Goal: Navigation & Orientation: Find specific page/section

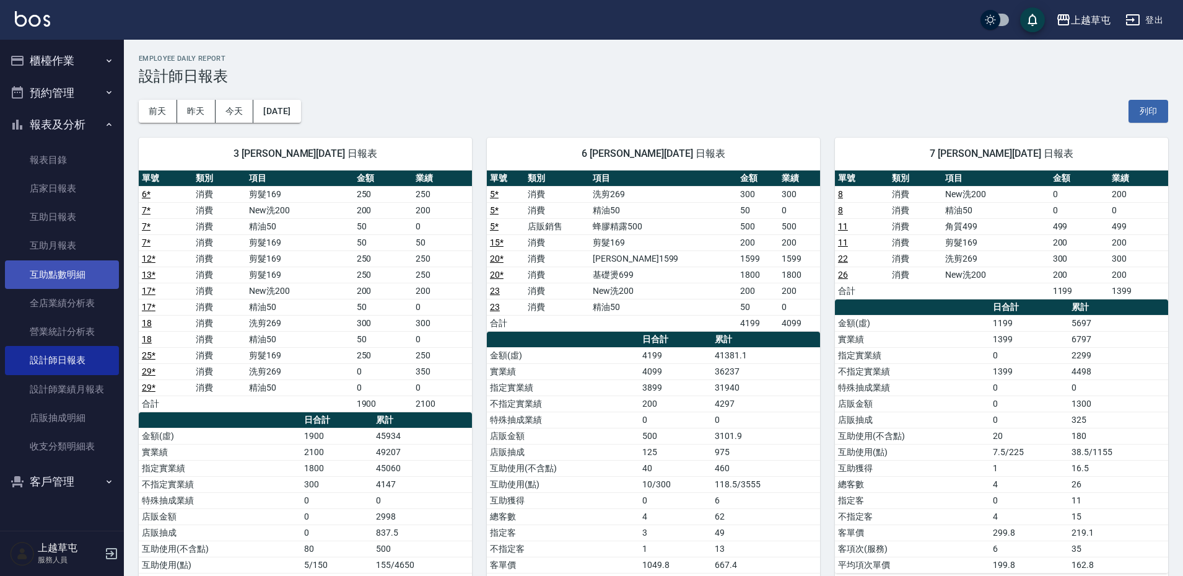
click at [69, 286] on link "互助點數明細" at bounding box center [62, 274] width 114 height 28
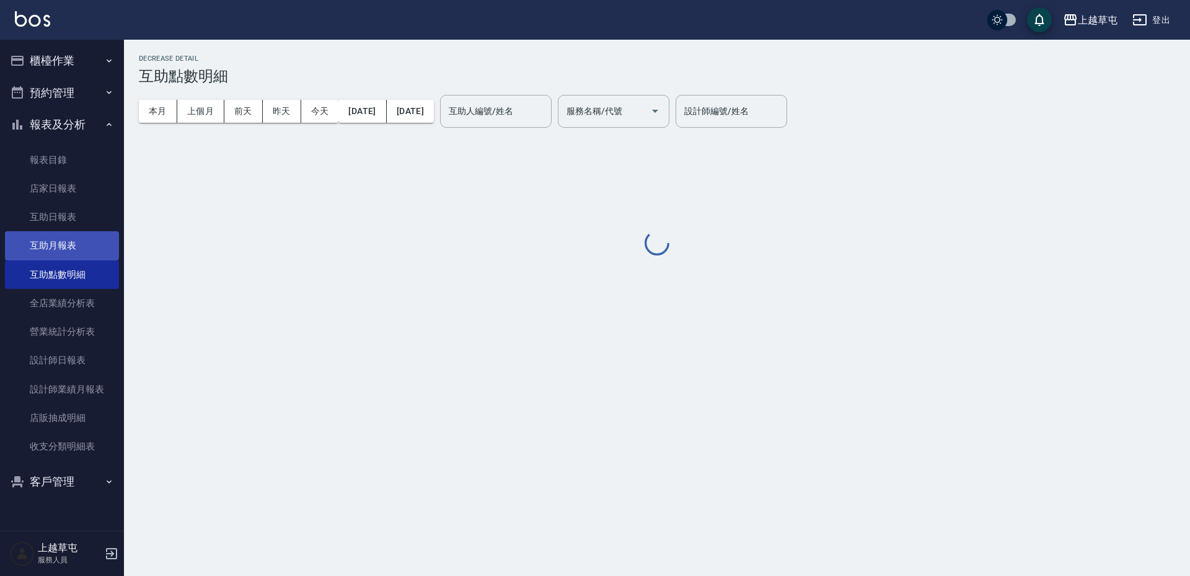
click at [65, 245] on link "互助月報表" at bounding box center [62, 245] width 114 height 28
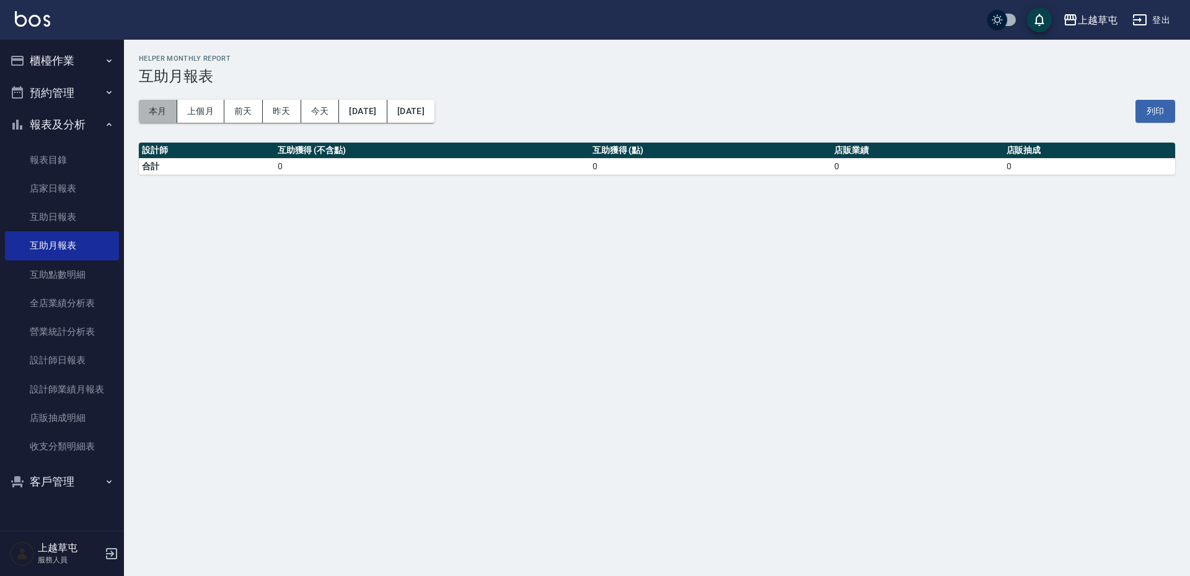
click at [160, 112] on button "本月" at bounding box center [158, 111] width 38 height 23
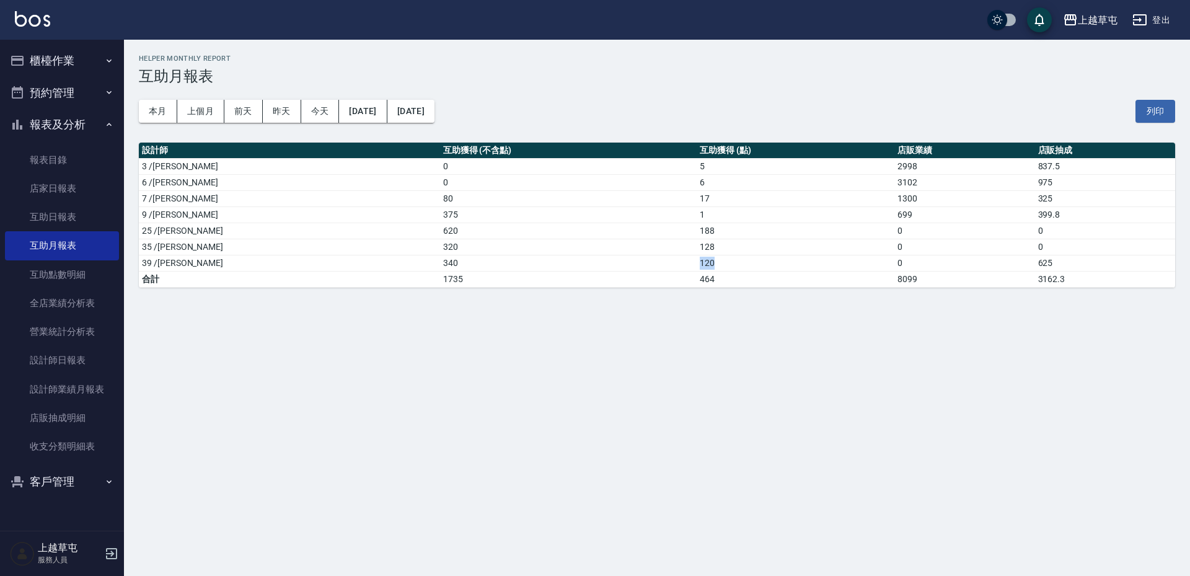
drag, startPoint x: 626, startPoint y: 265, endPoint x: 652, endPoint y: 265, distance: 26.0
click at [696, 265] on td "120" at bounding box center [795, 263] width 198 height 16
drag, startPoint x: 627, startPoint y: 248, endPoint x: 668, endPoint y: 252, distance: 41.1
click at [696, 252] on td "128" at bounding box center [795, 247] width 198 height 16
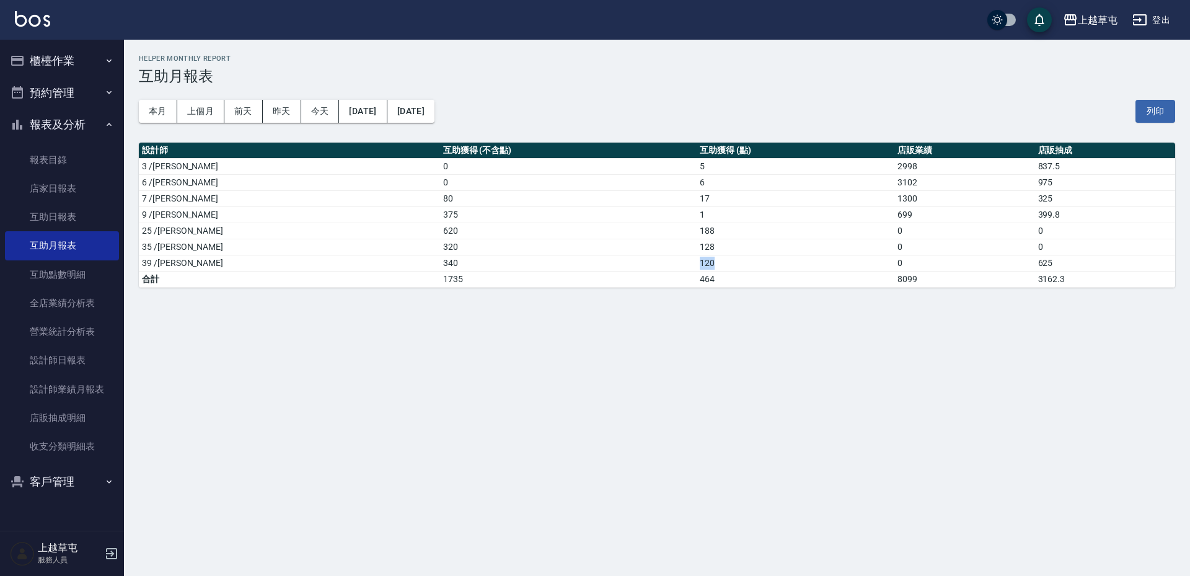
drag, startPoint x: 628, startPoint y: 259, endPoint x: 654, endPoint y: 261, distance: 26.1
click at [696, 261] on td "120" at bounding box center [795, 263] width 198 height 16
click at [270, 105] on button "昨天" at bounding box center [282, 111] width 38 height 23
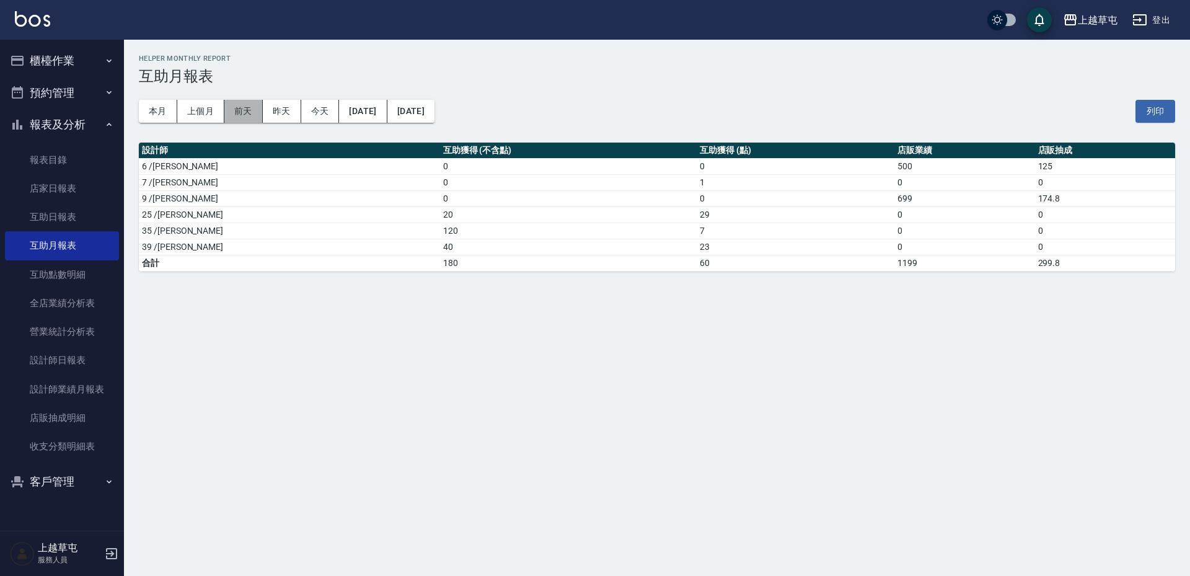
click at [239, 115] on button "前天" at bounding box center [243, 111] width 38 height 23
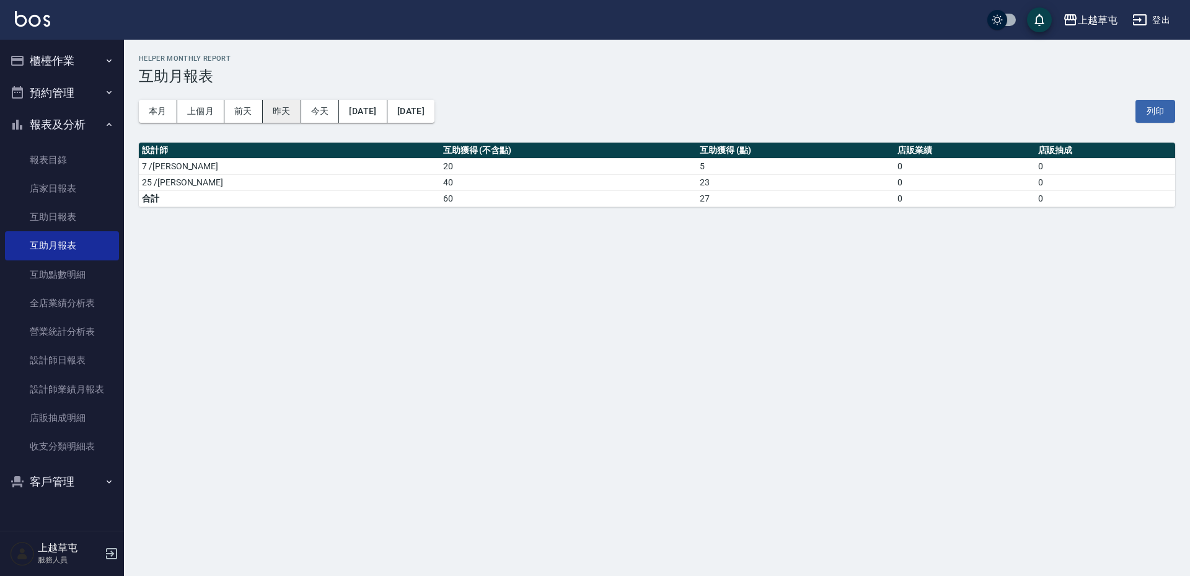
click at [290, 105] on button "昨天" at bounding box center [282, 111] width 38 height 23
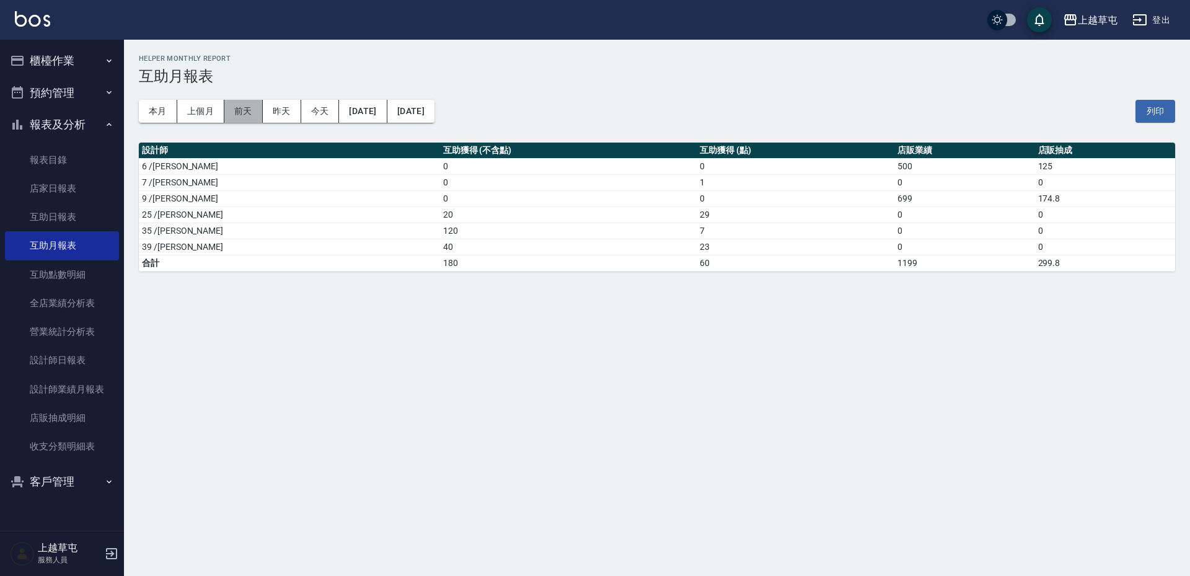
click at [241, 115] on button "前天" at bounding box center [243, 111] width 38 height 23
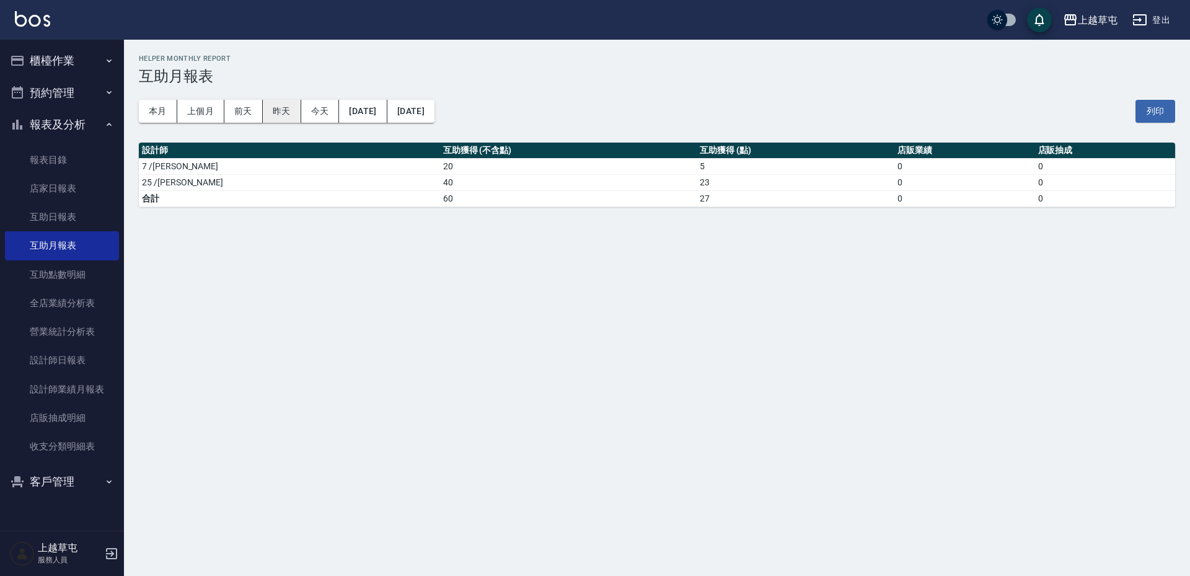
click at [273, 113] on button "昨天" at bounding box center [282, 111] width 38 height 23
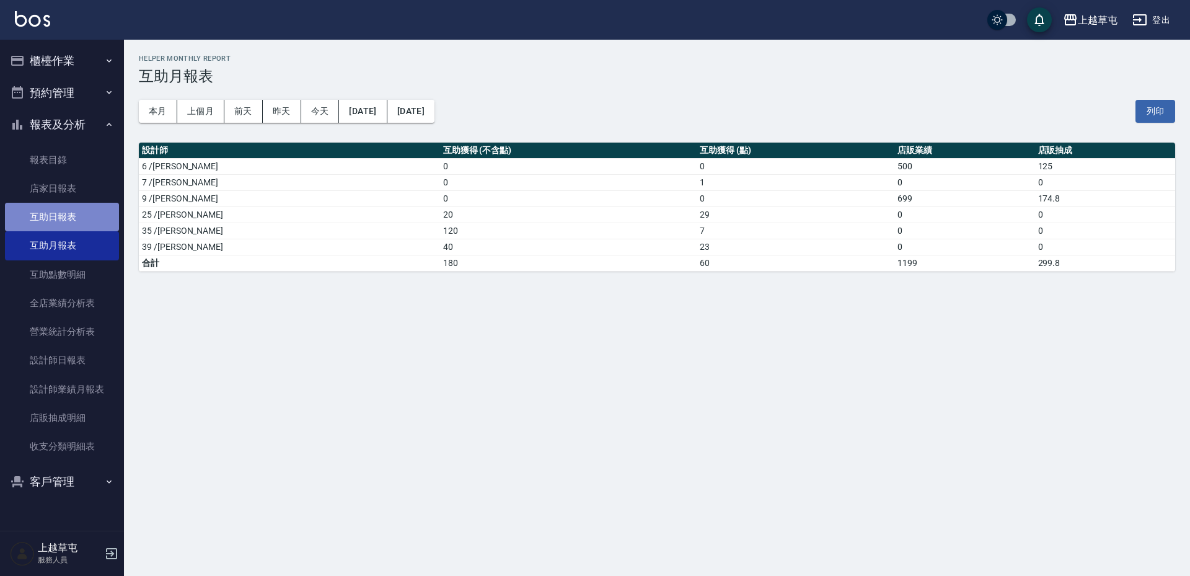
click at [85, 216] on link "互助日報表" at bounding box center [62, 217] width 114 height 28
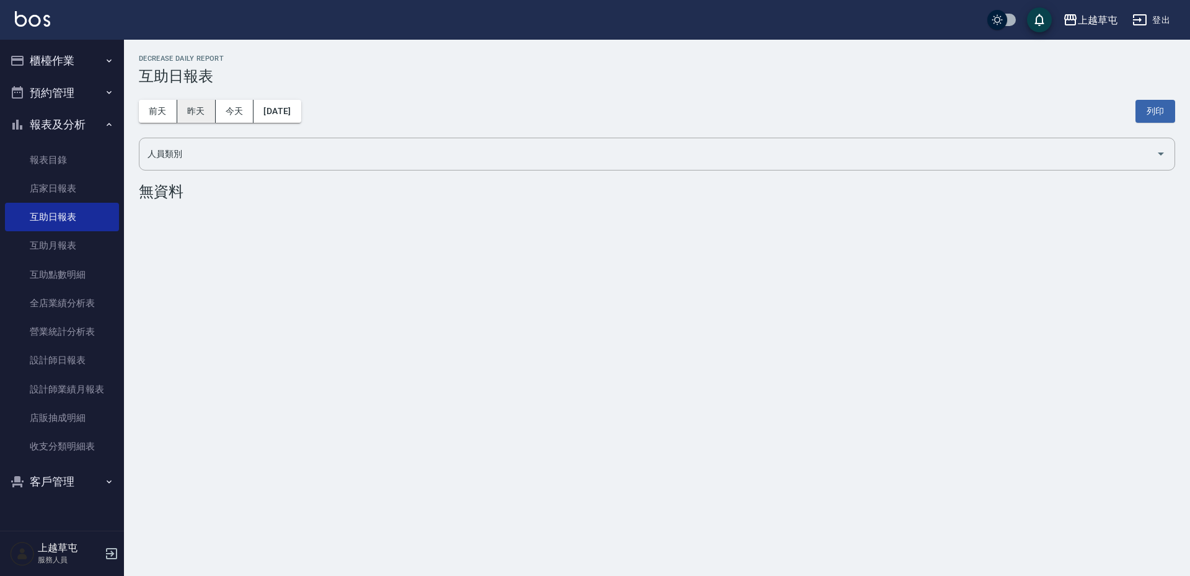
click at [183, 112] on button "昨天" at bounding box center [196, 111] width 38 height 23
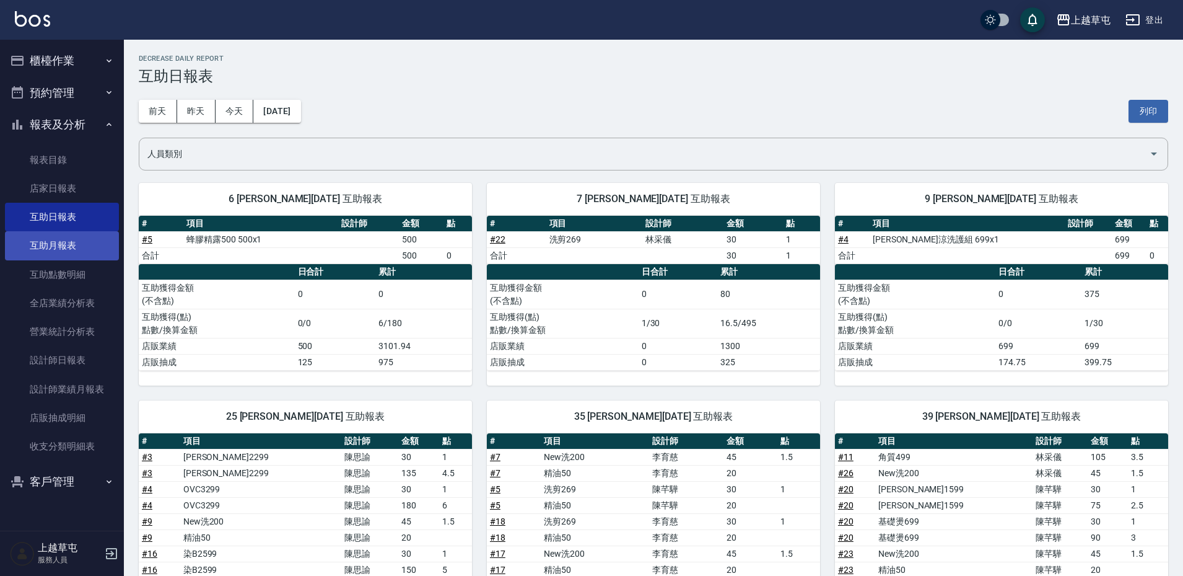
click at [79, 241] on link "互助月報表" at bounding box center [62, 245] width 114 height 28
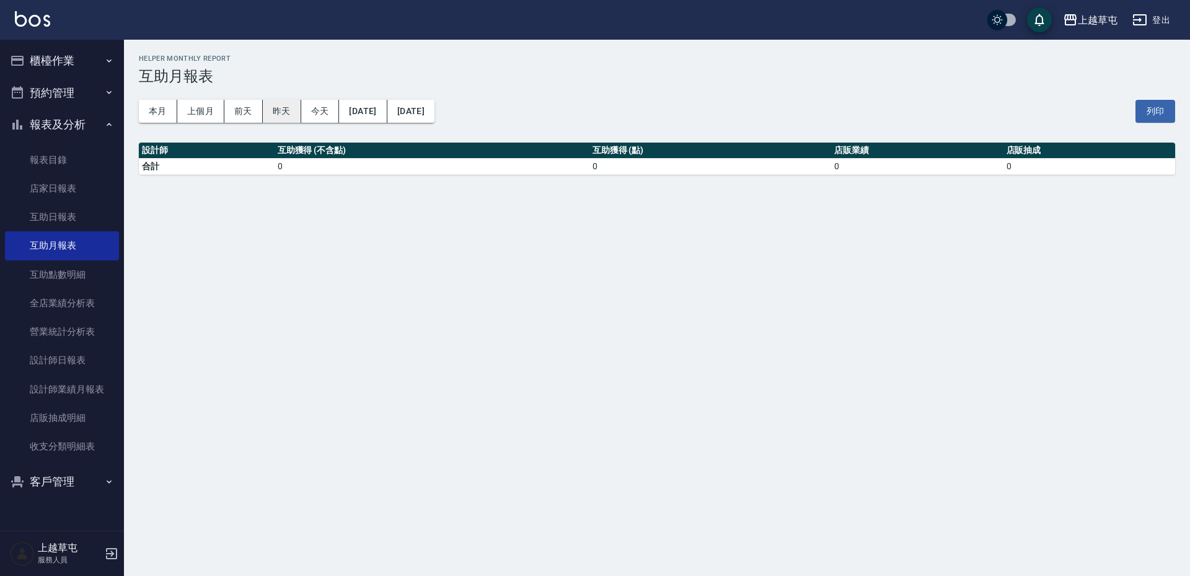
click at [268, 115] on button "昨天" at bounding box center [282, 111] width 38 height 23
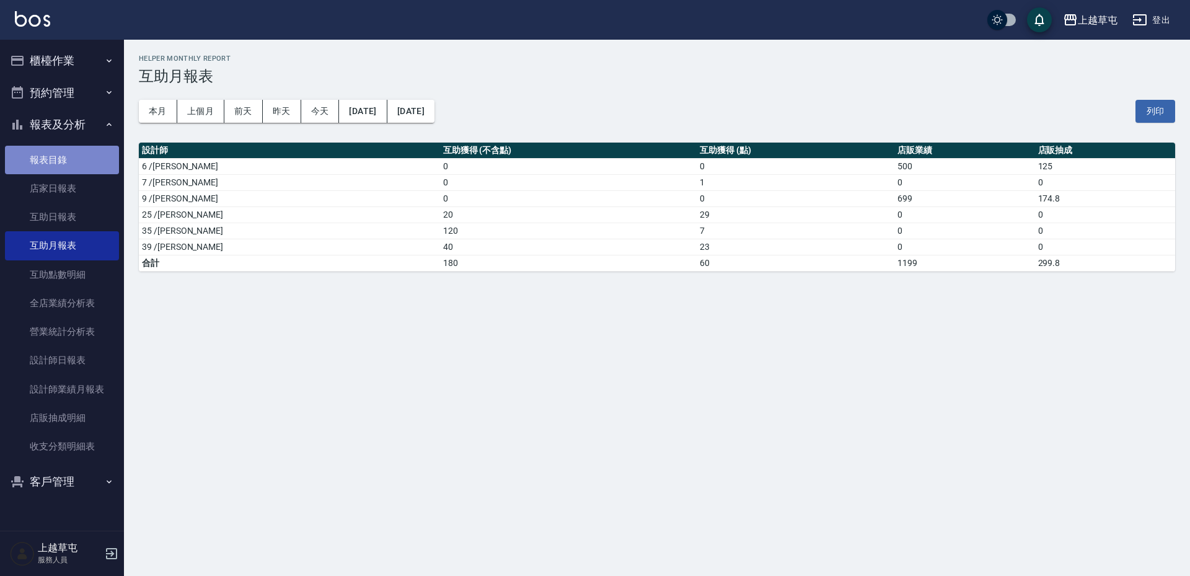
click at [100, 166] on link "報表目錄" at bounding box center [62, 160] width 114 height 28
